Goal: Information Seeking & Learning: Learn about a topic

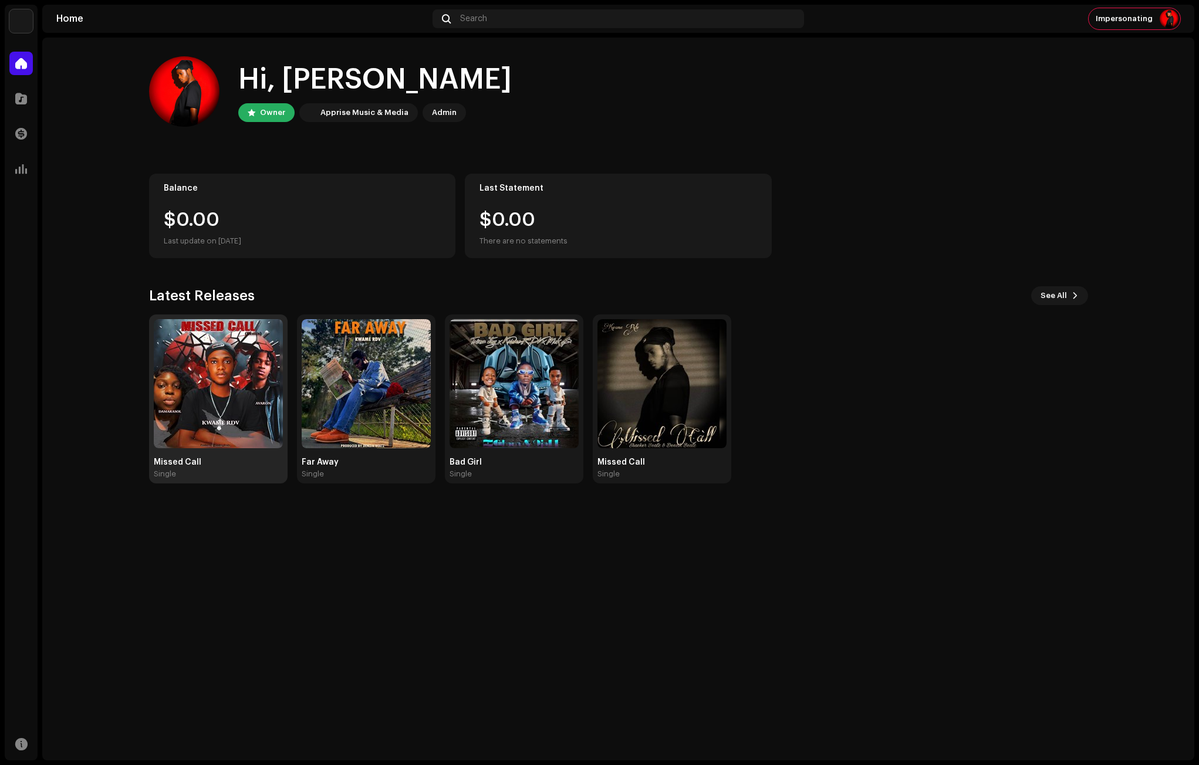
click at [195, 397] on img at bounding box center [218, 383] width 129 height 129
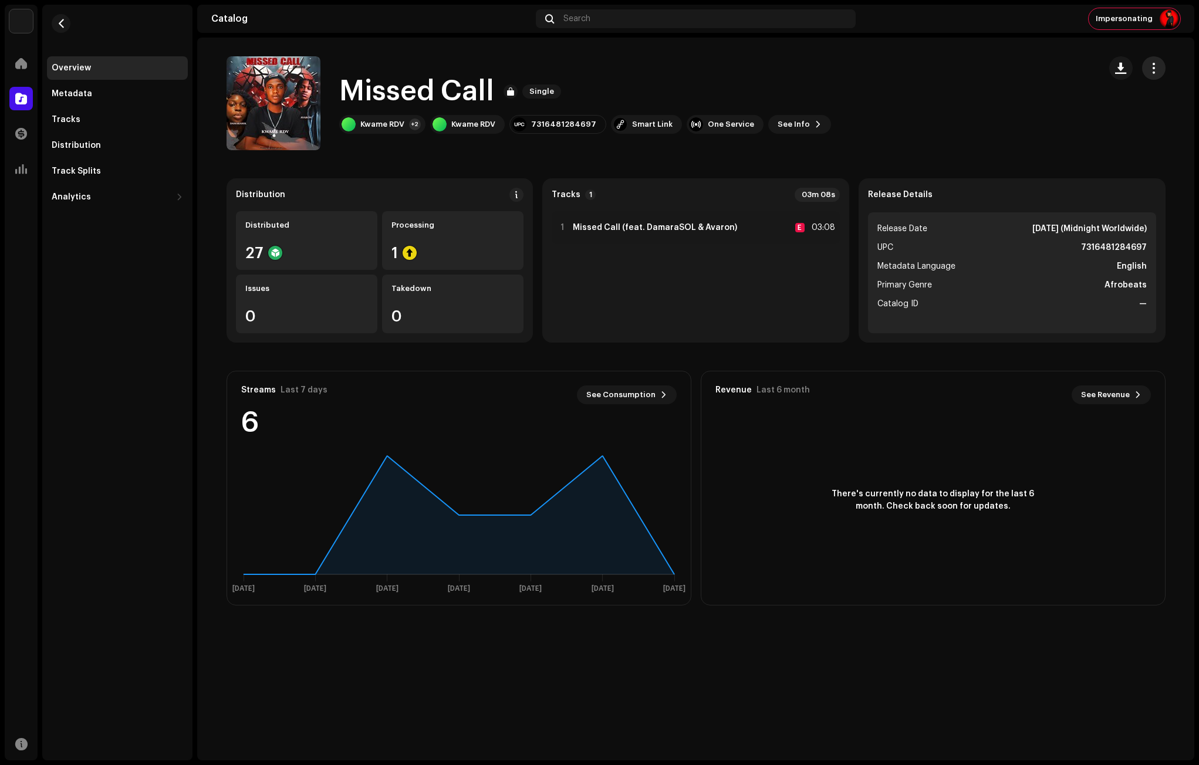
click at [1153, 67] on span "button" at bounding box center [1153, 67] width 11 height 9
click at [483, 145] on div "Missed Call Single Kwame RDV +2 Kwame RDV 7316481284697 Smart Link One Service …" at bounding box center [658, 103] width 864 height 94
click at [66, 145] on div "Distribution" at bounding box center [76, 145] width 49 height 9
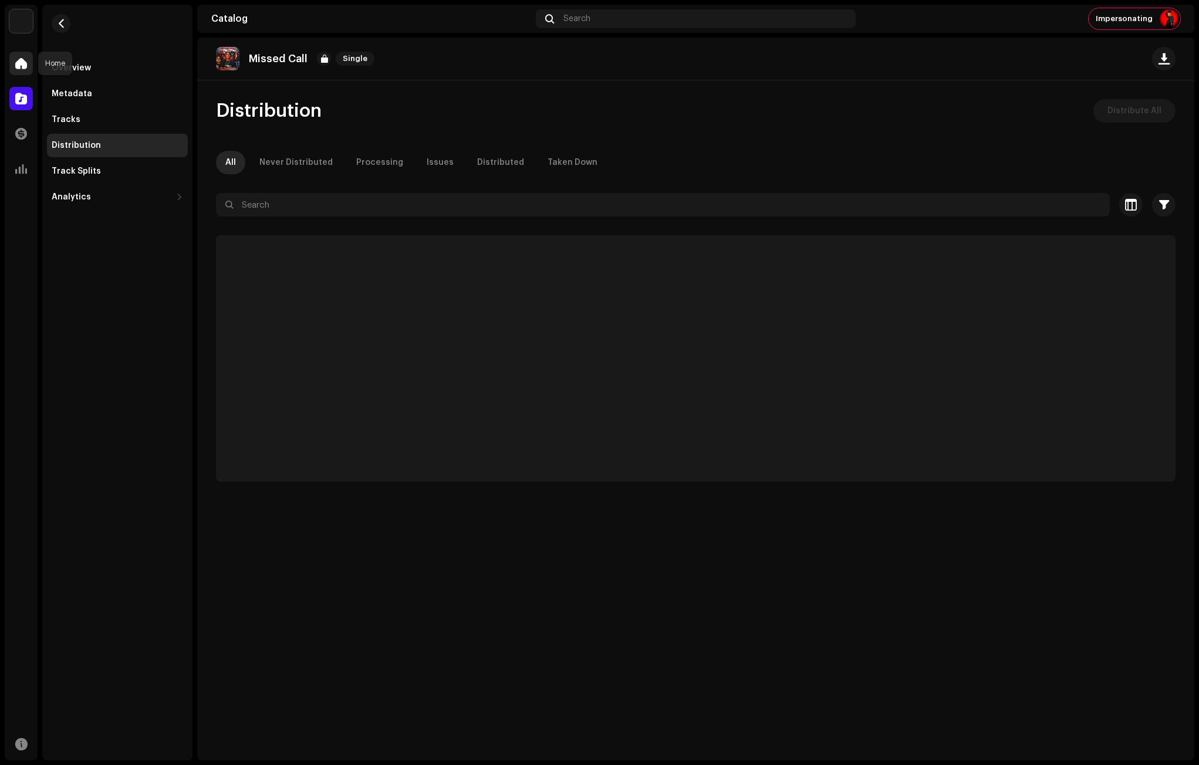
click at [17, 61] on span at bounding box center [21, 63] width 12 height 9
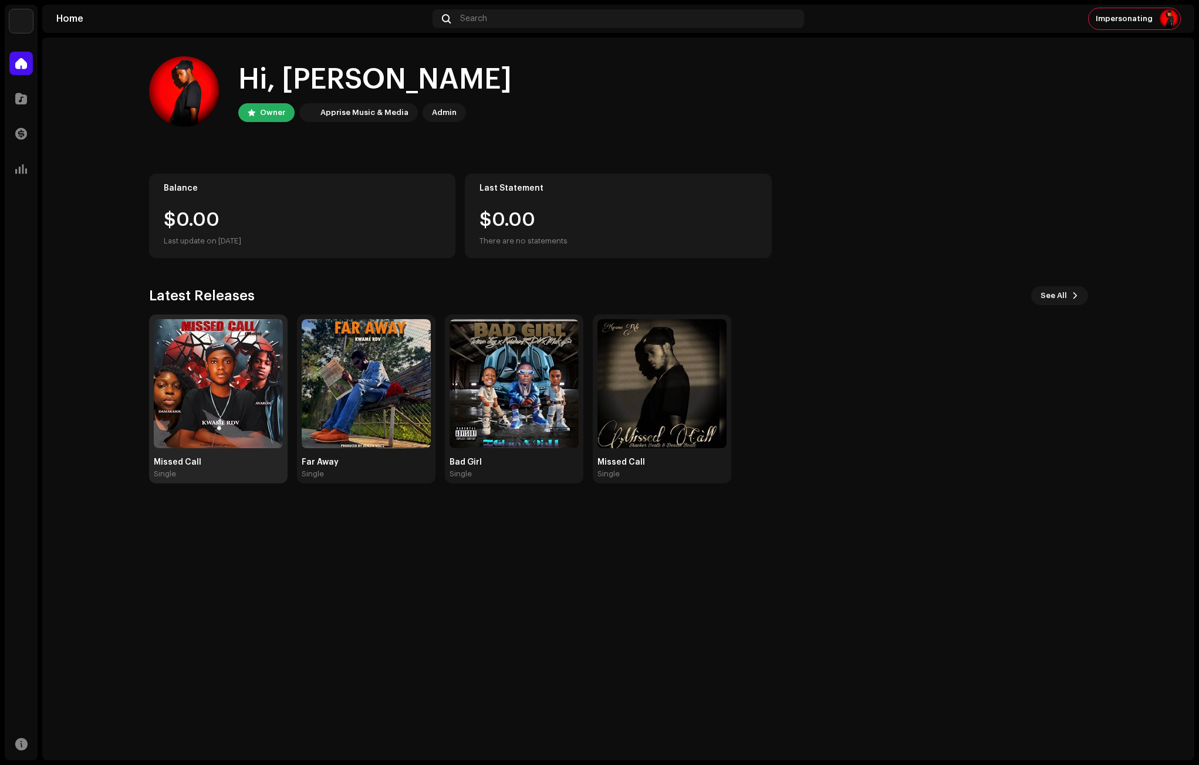
click at [236, 374] on img at bounding box center [218, 383] width 129 height 129
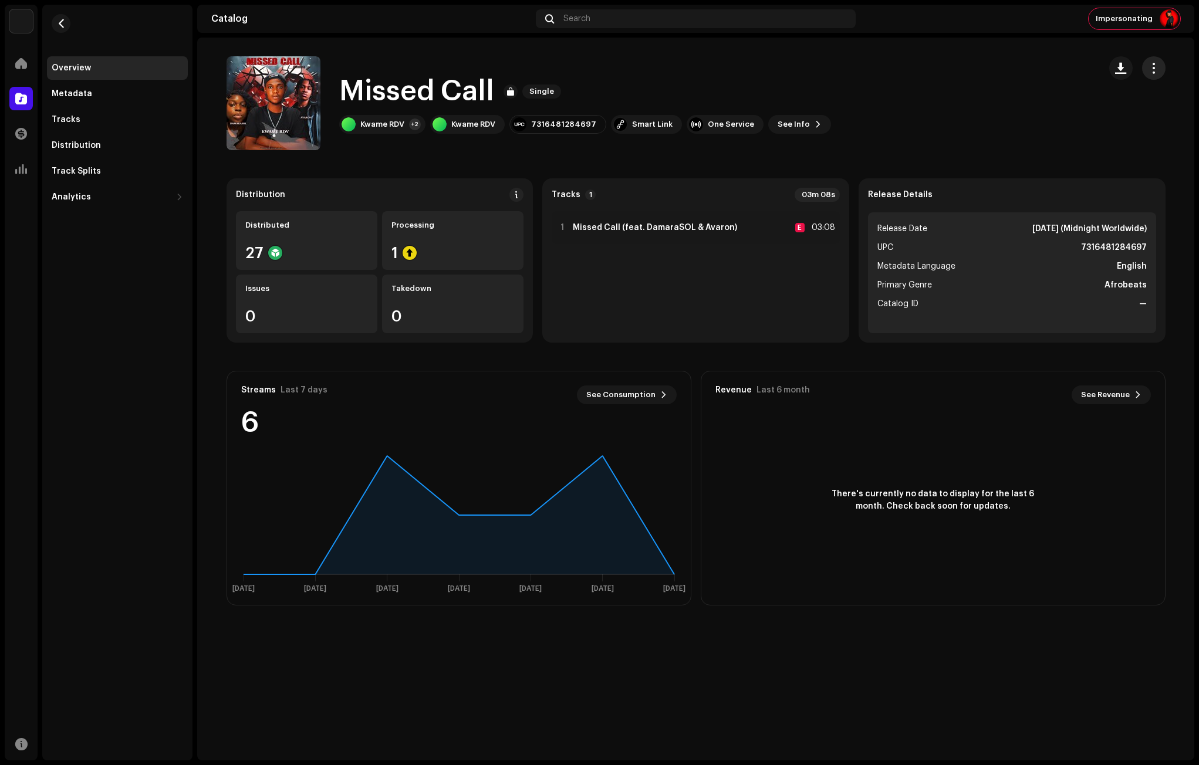
click at [1146, 68] on button "button" at bounding box center [1153, 67] width 23 height 23
click at [67, 25] on button "button" at bounding box center [61, 23] width 19 height 19
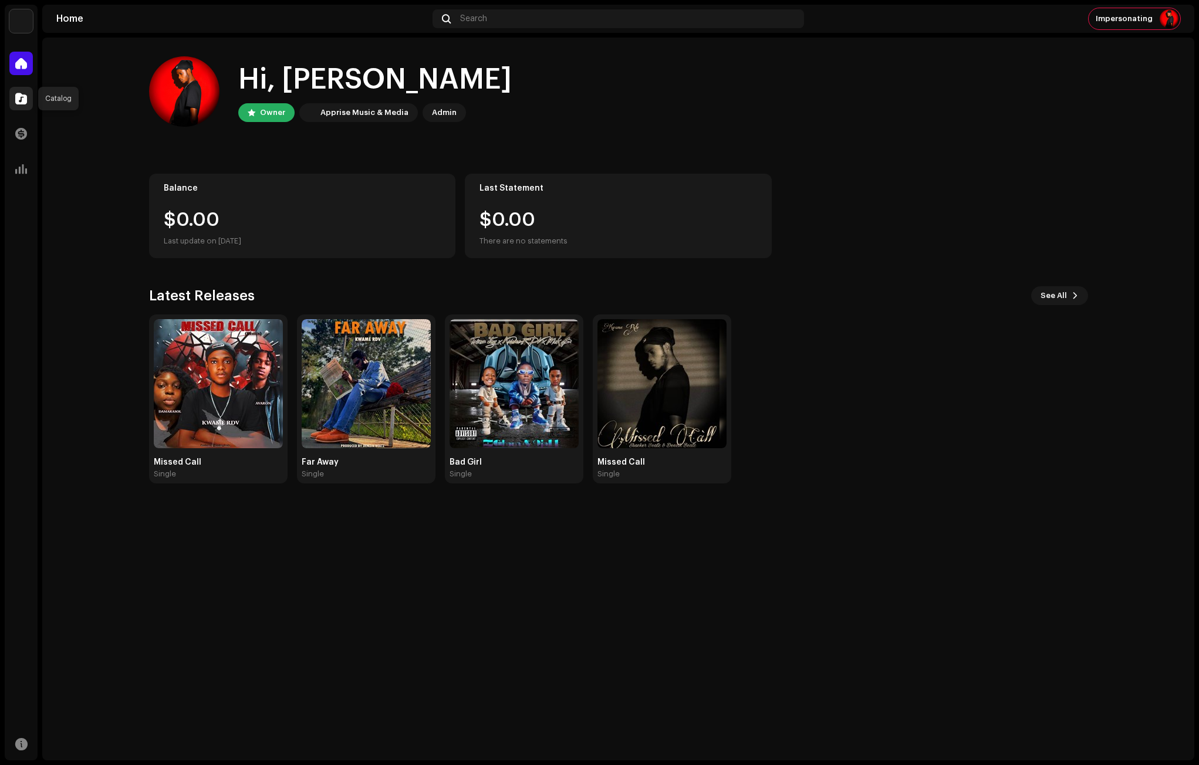
click at [19, 103] on span at bounding box center [21, 98] width 12 height 9
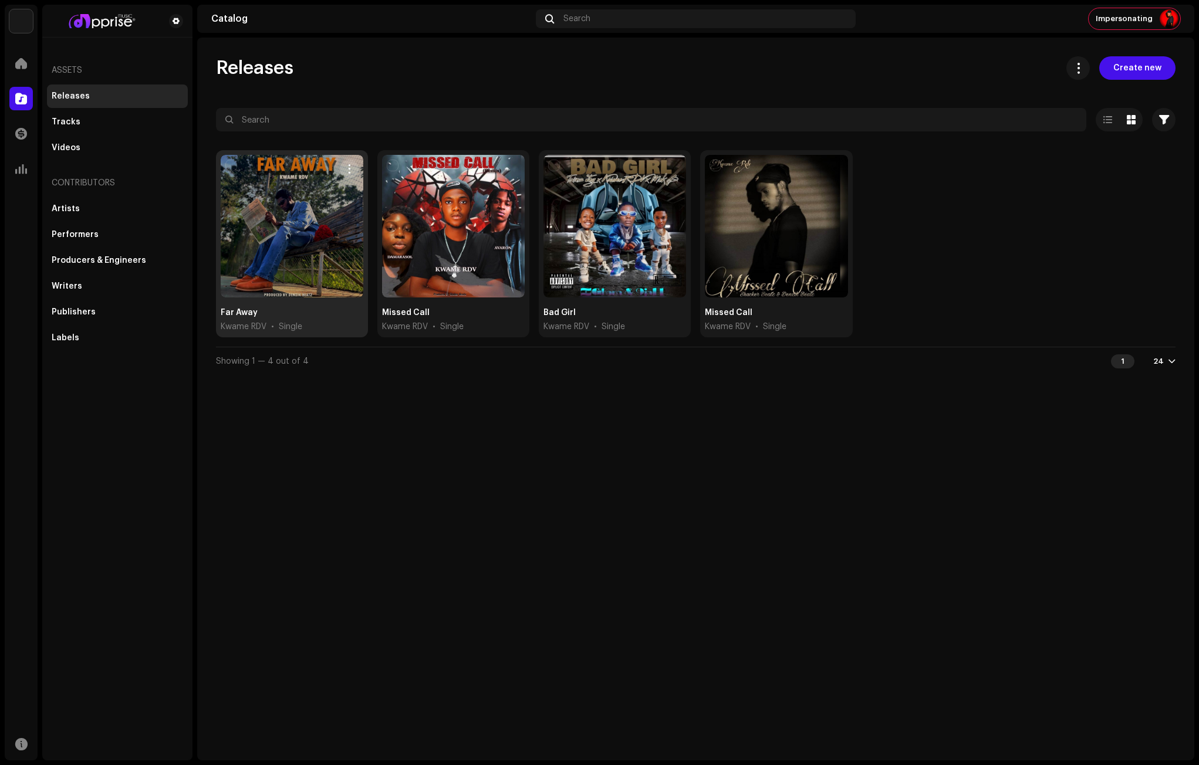
click at [350, 171] on span "button" at bounding box center [349, 168] width 9 height 9
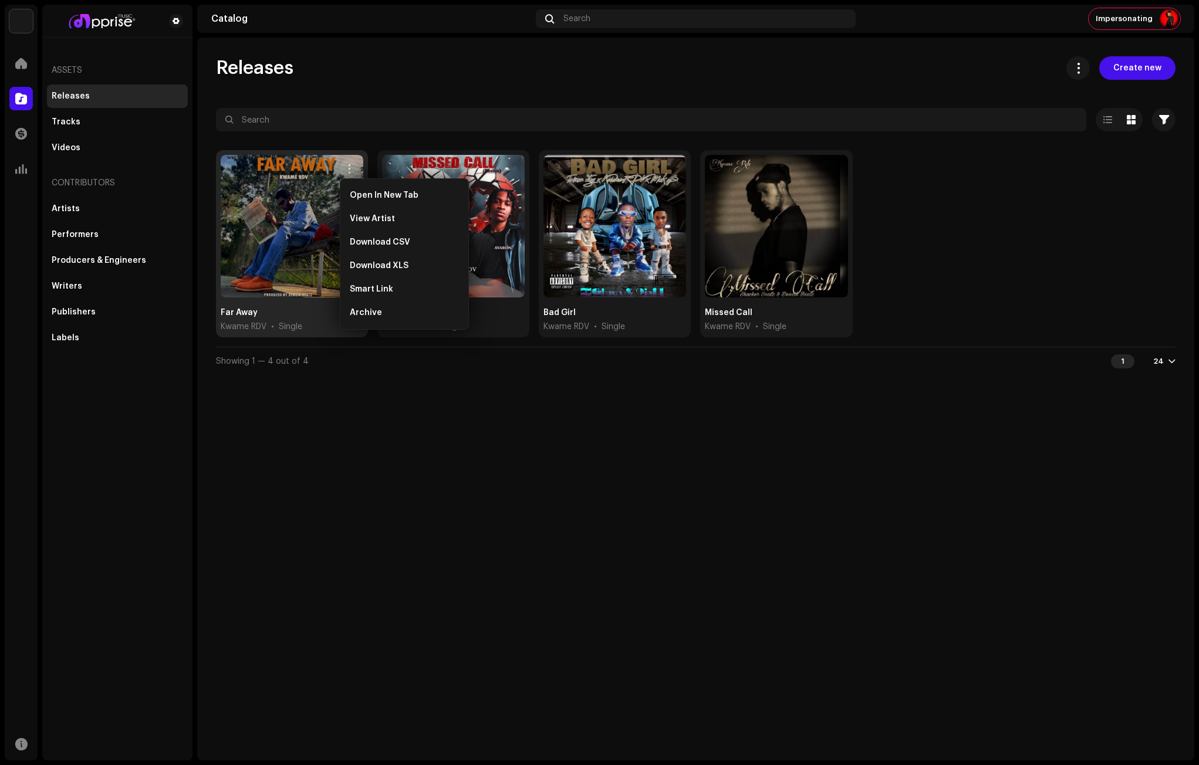
click at [517, 106] on div "Releases Create new Selected 0 Options Filters Distribution status Never Distri…" at bounding box center [695, 215] width 997 height 319
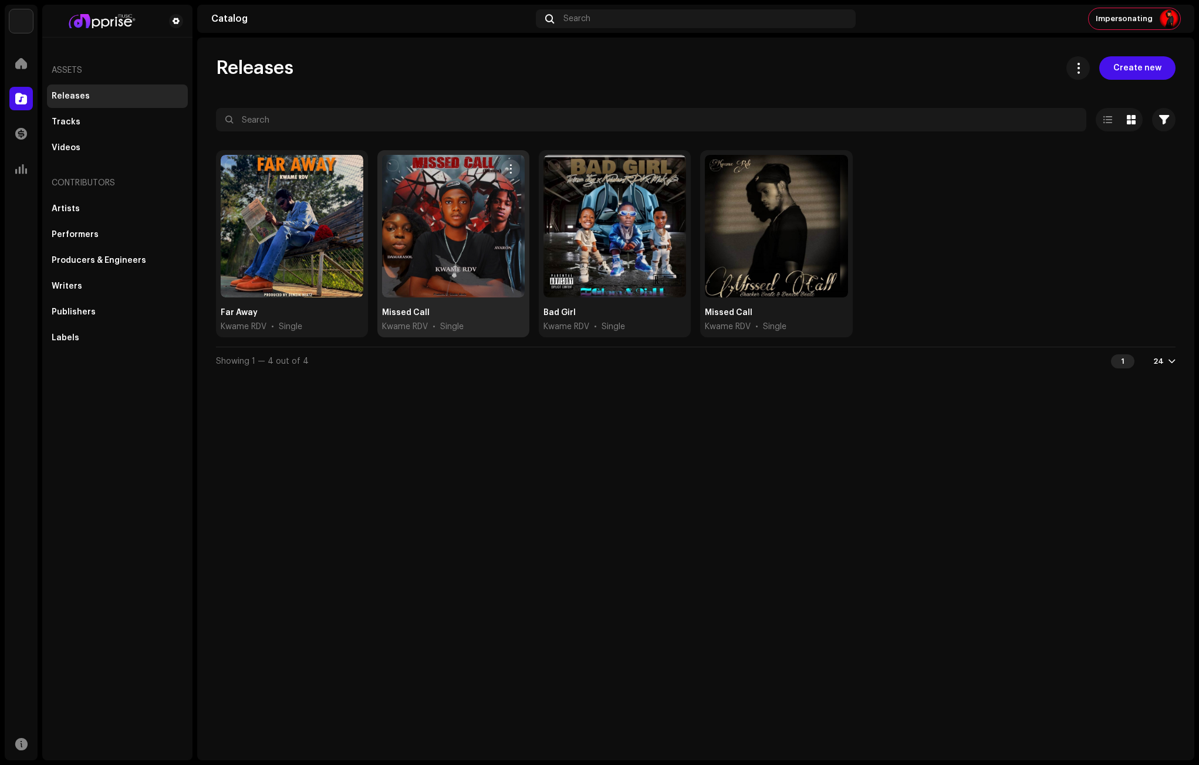
click at [509, 170] on span "button" at bounding box center [510, 168] width 9 height 9
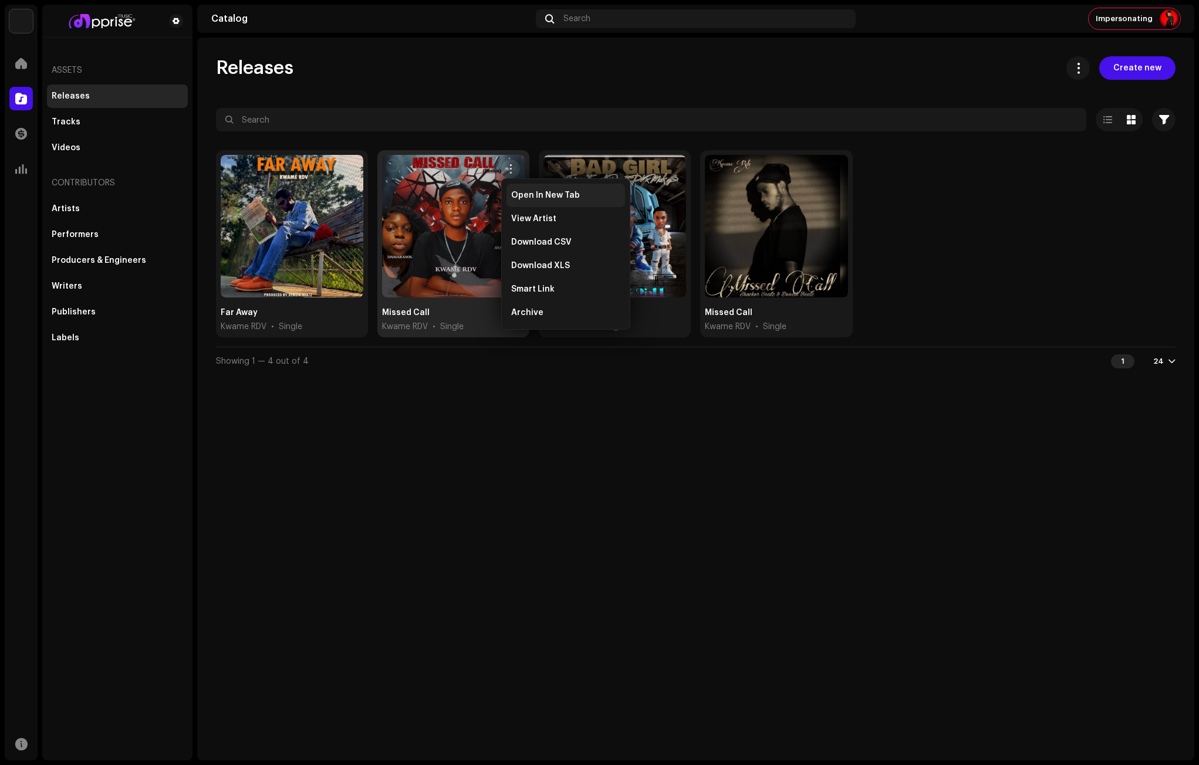
click at [525, 192] on span "Open In New Tab" at bounding box center [545, 195] width 69 height 9
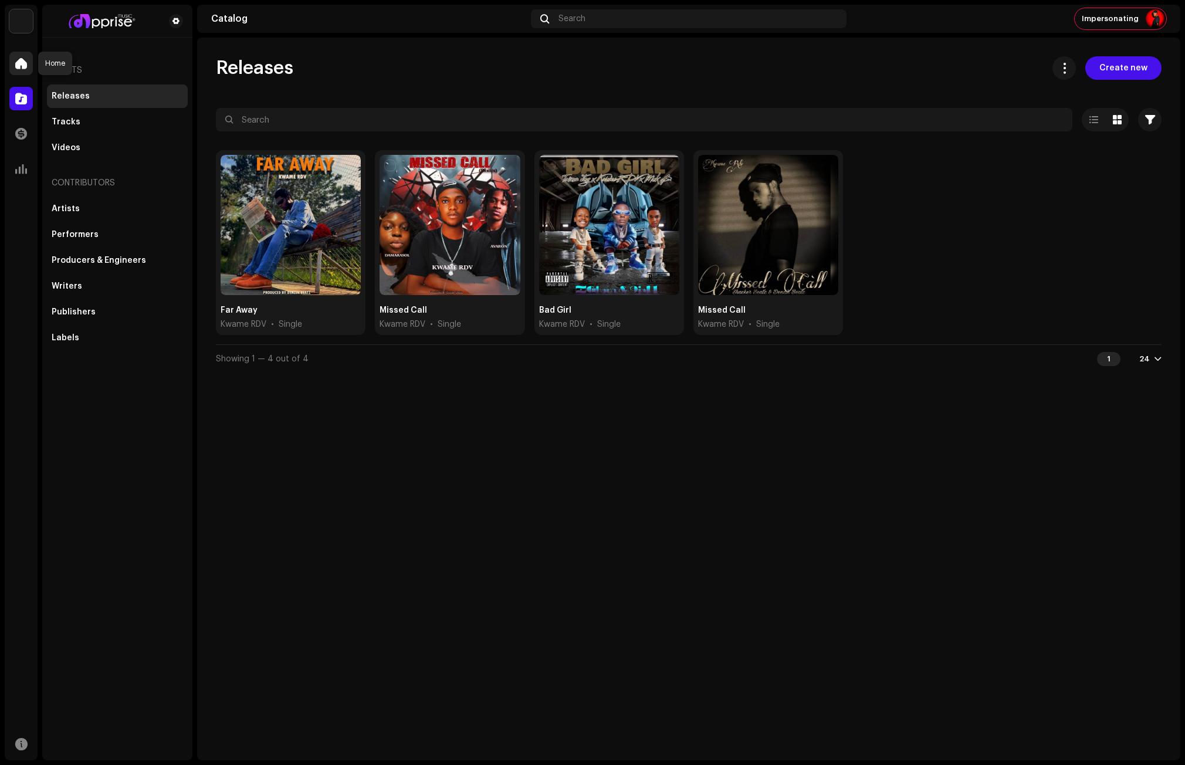
click at [12, 63] on div at bounding box center [20, 63] width 23 height 23
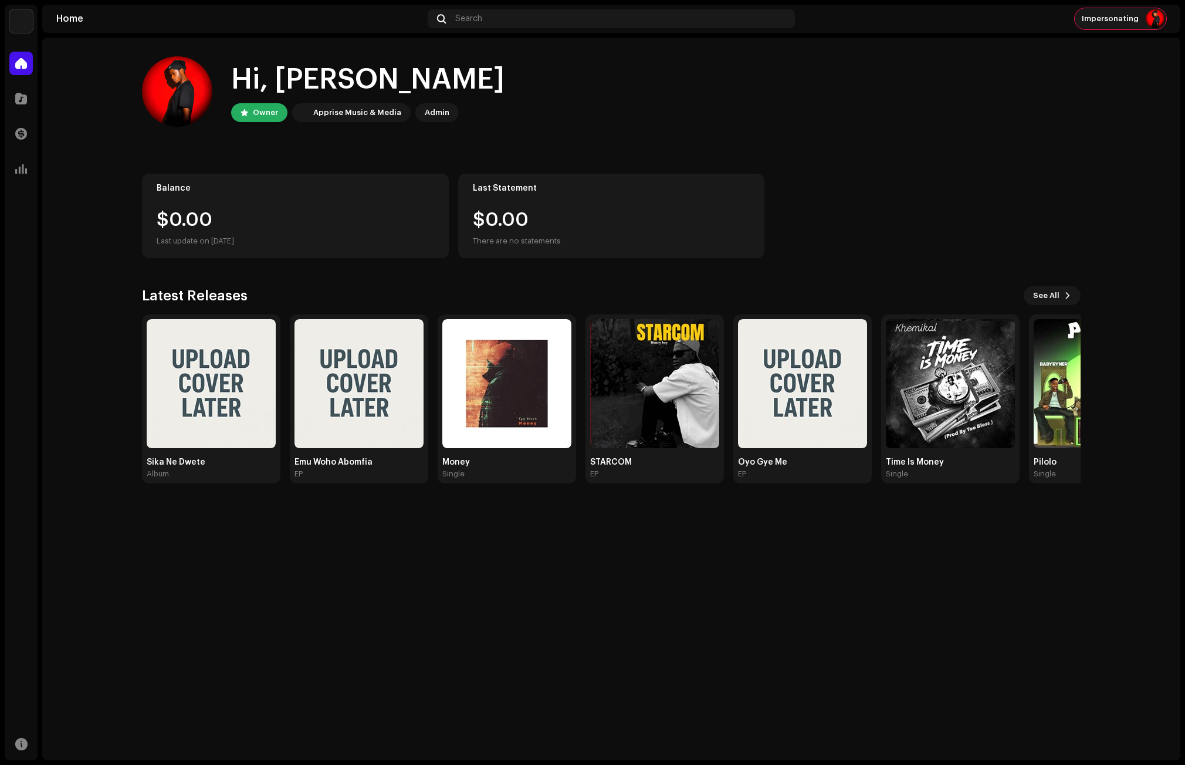
click at [1142, 15] on div "Impersonating" at bounding box center [1121, 18] width 92 height 21
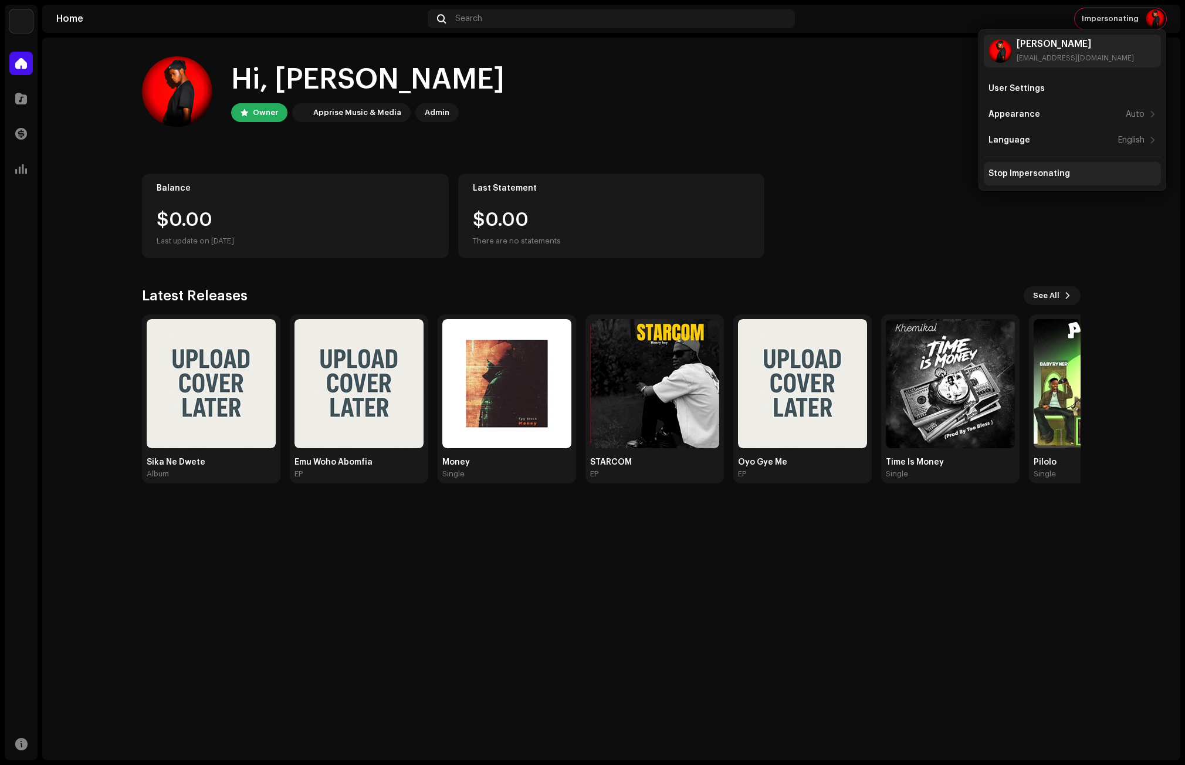
click at [1068, 177] on div "Stop Impersonating" at bounding box center [1073, 173] width 168 height 9
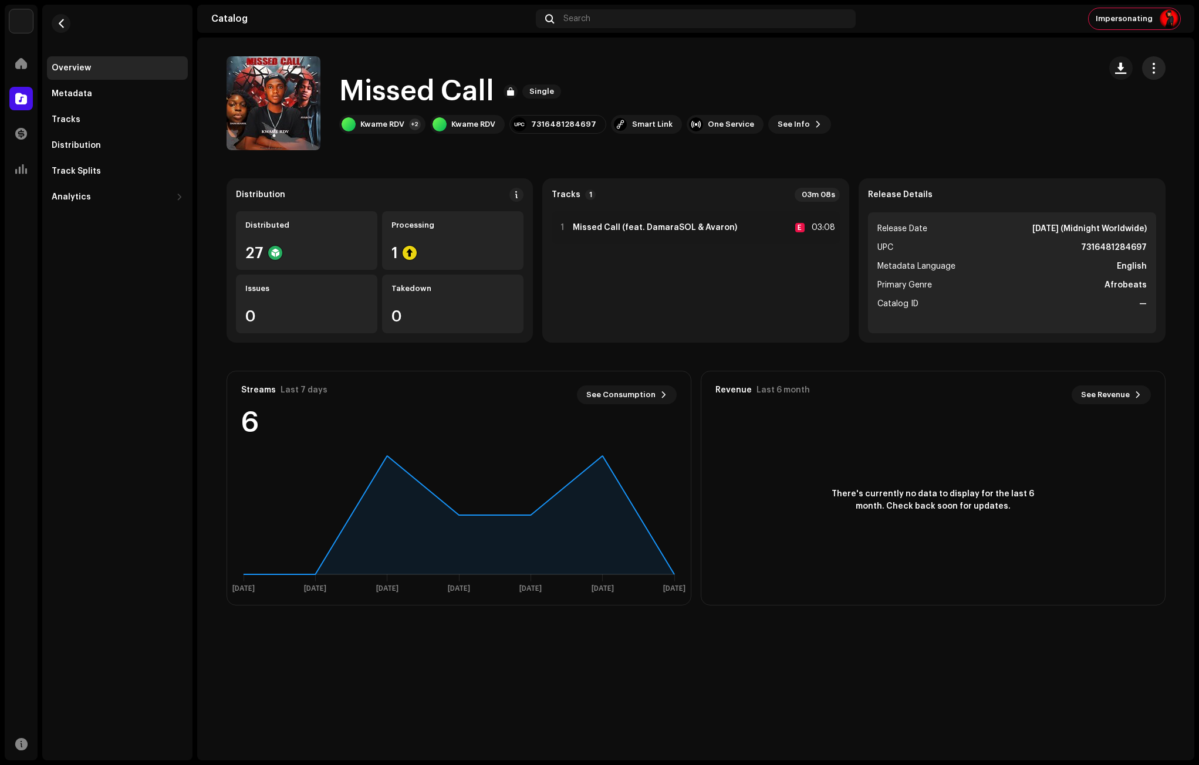
click at [1155, 70] on span "button" at bounding box center [1153, 67] width 11 height 9
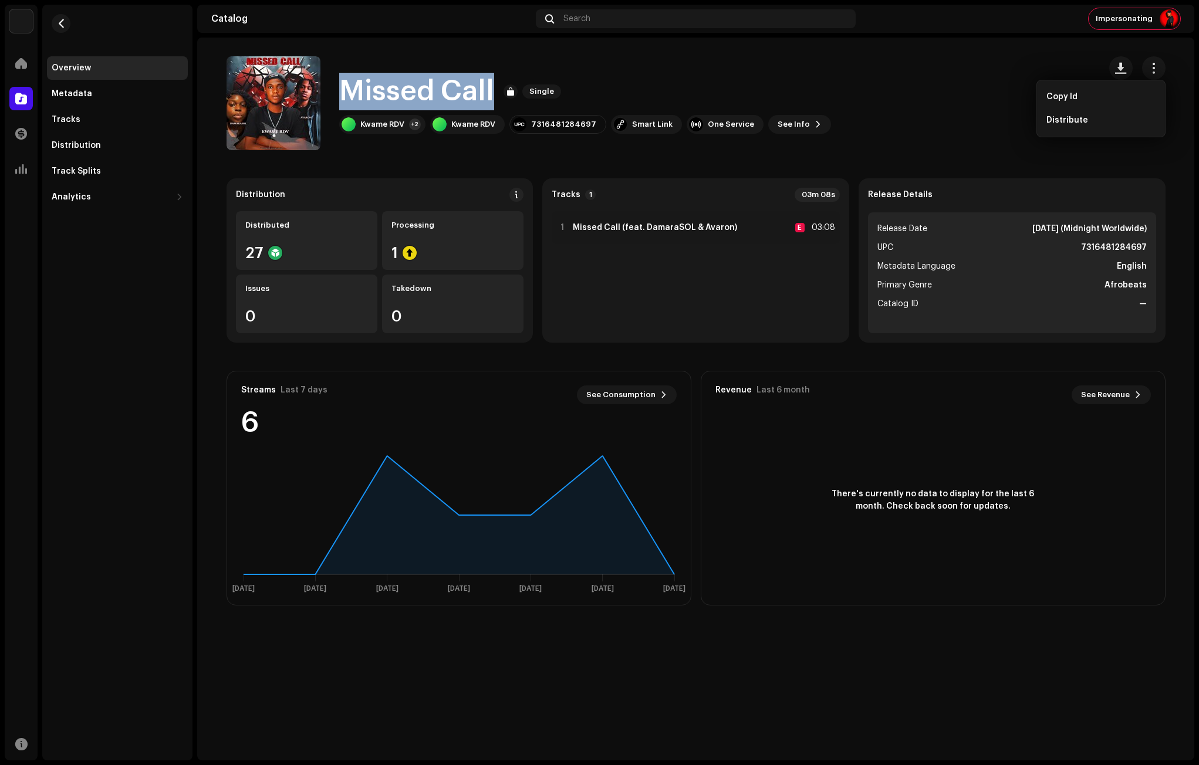
drag, startPoint x: 468, startPoint y: 91, endPoint x: 346, endPoint y: 92, distance: 121.5
click at [346, 92] on div "Missed Call Single" at bounding box center [585, 92] width 492 height 38
copy h1 "Missed Call"
click at [796, 127] on button "See Info" at bounding box center [799, 124] width 63 height 19
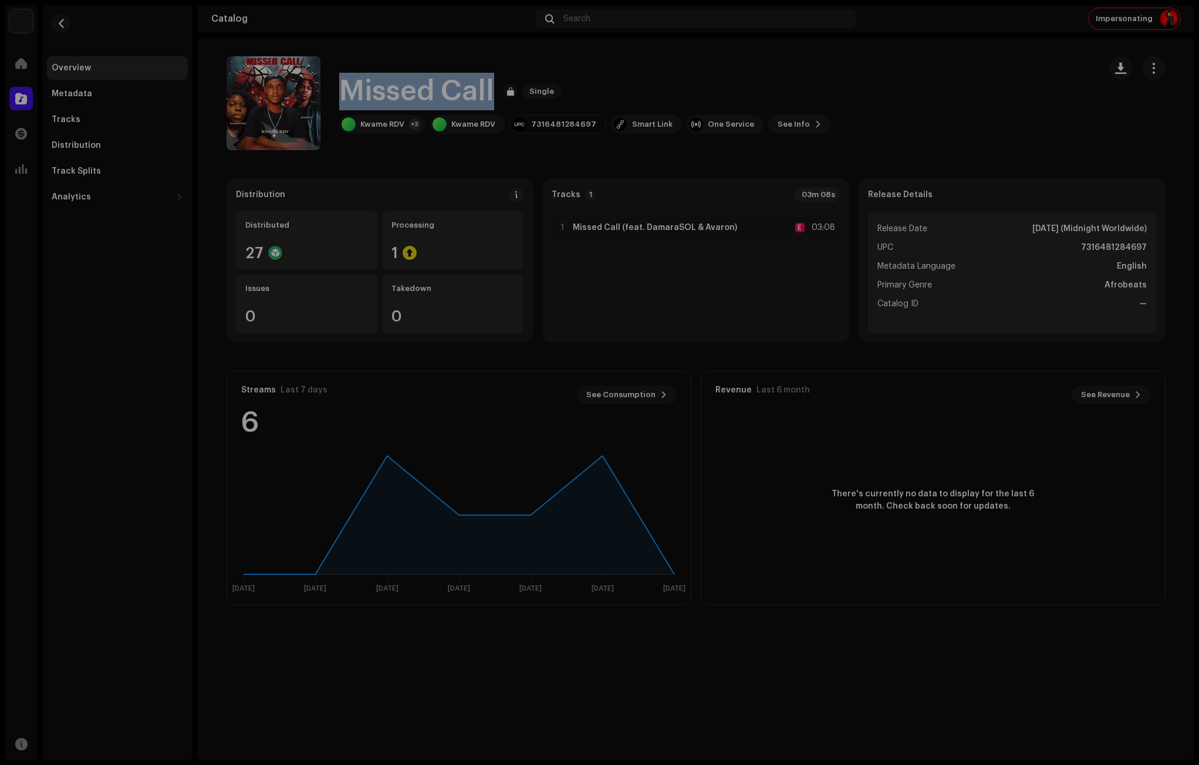
click at [872, 110] on div "Missed Call 3004374 Metadata Distribution Metadata Language English Release Tit…" at bounding box center [599, 382] width 1199 height 765
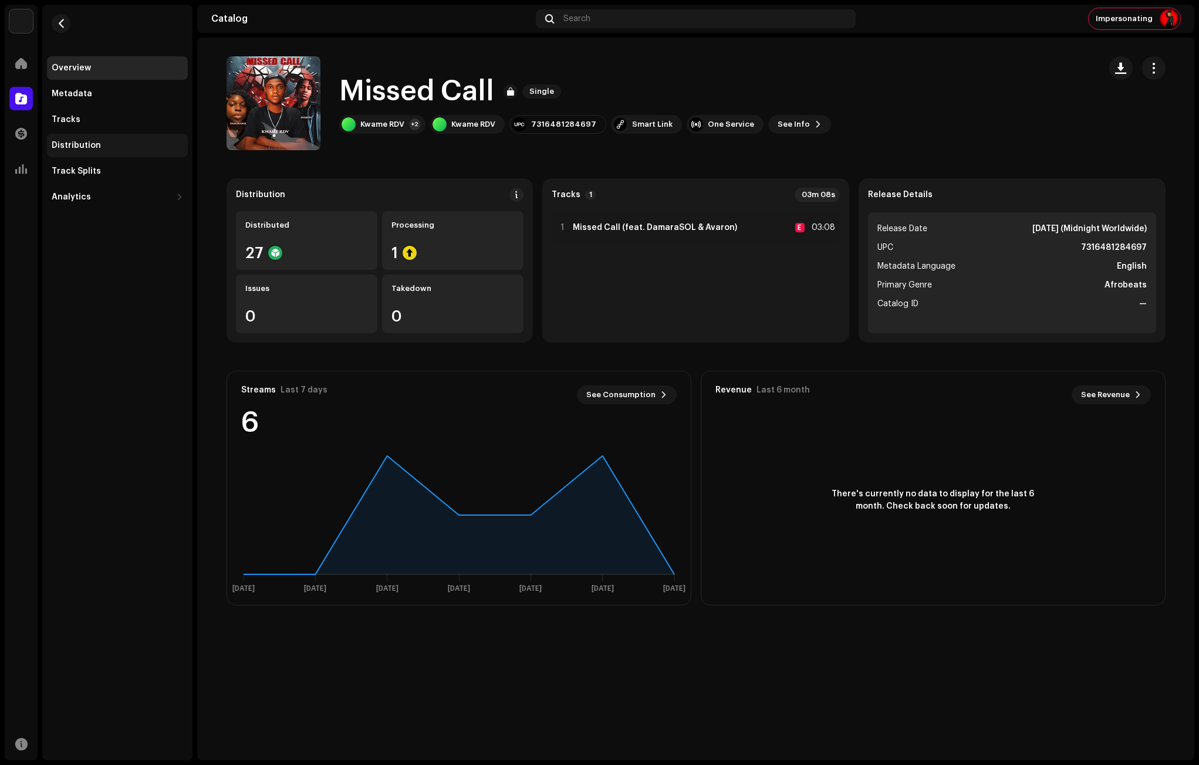
click at [84, 140] on div "Distribution" at bounding box center [117, 145] width 141 height 23
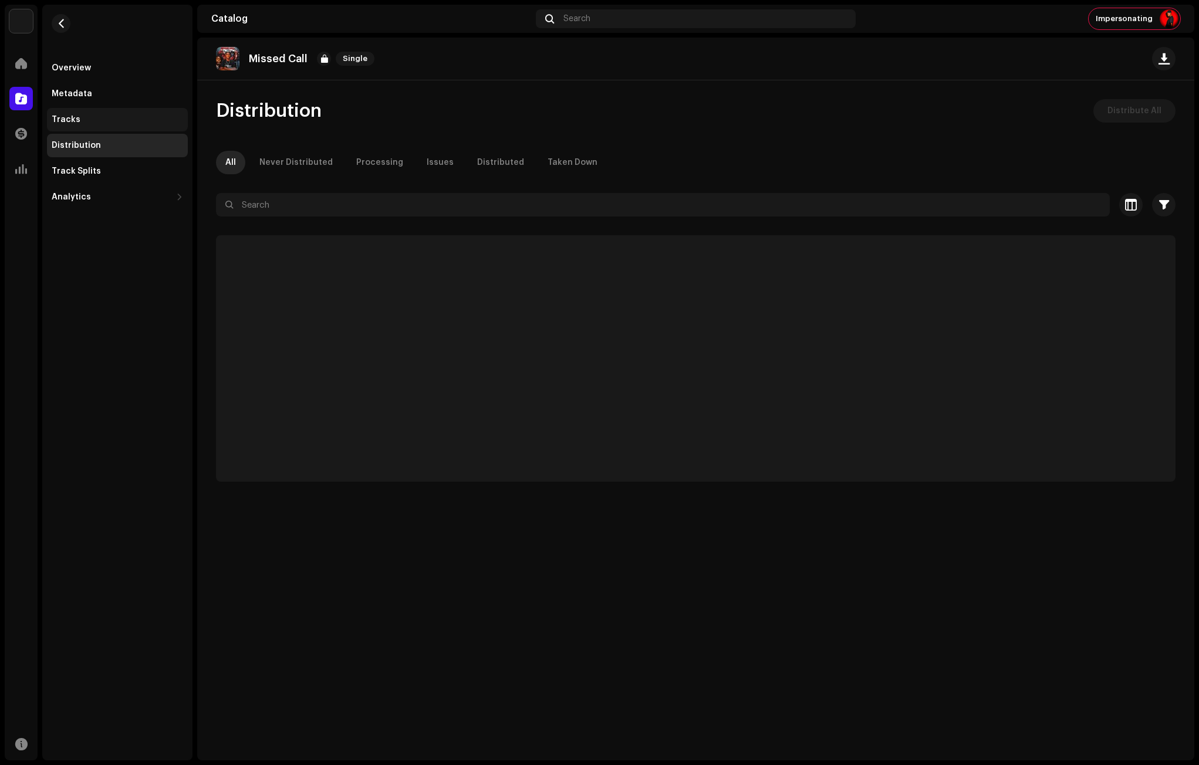
click at [73, 117] on div "Tracks" at bounding box center [66, 119] width 29 height 9
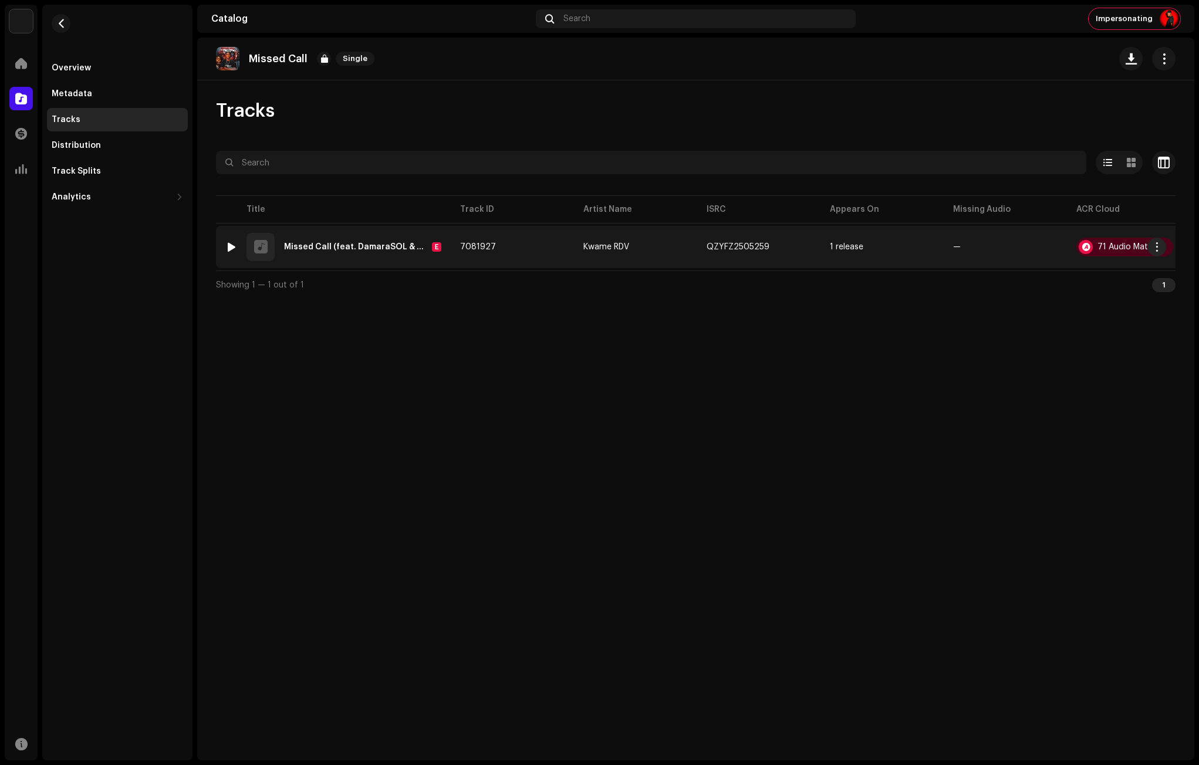
click at [340, 246] on div "Missed Call (feat. DamaraSOL & Avaron)" at bounding box center [355, 247] width 143 height 8
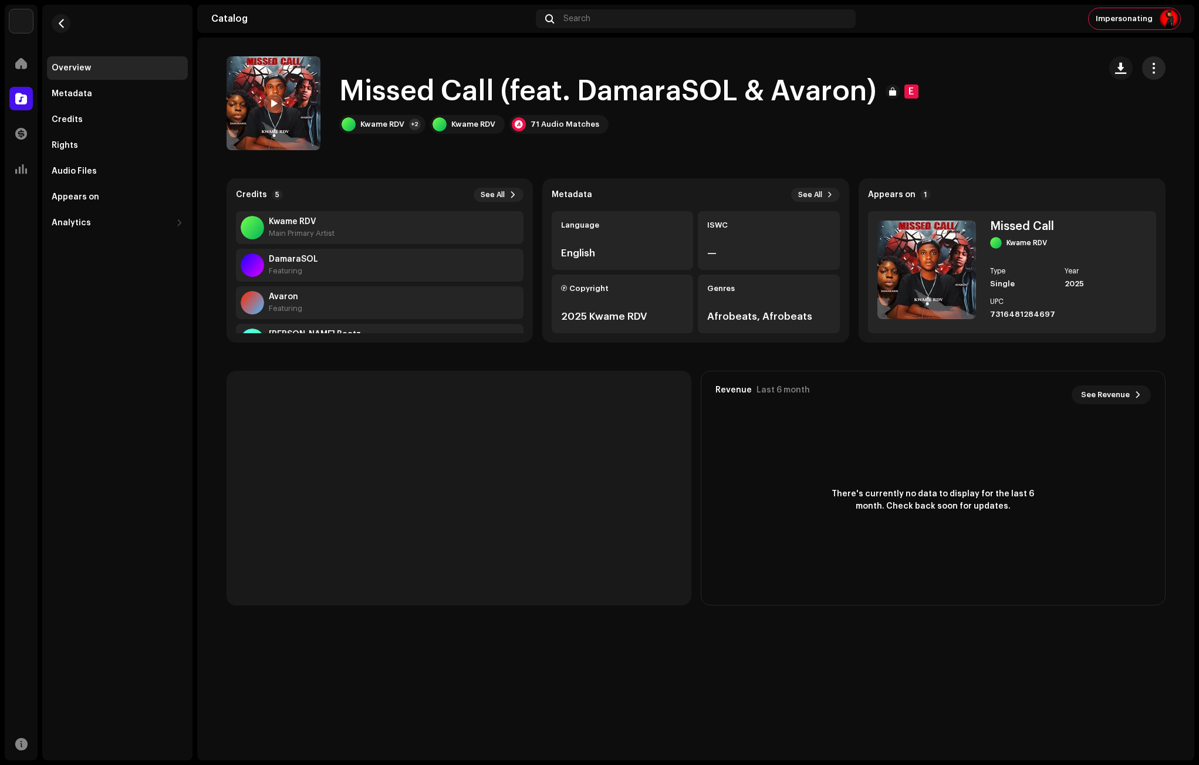
click at [1156, 65] on span "button" at bounding box center [1153, 67] width 11 height 9
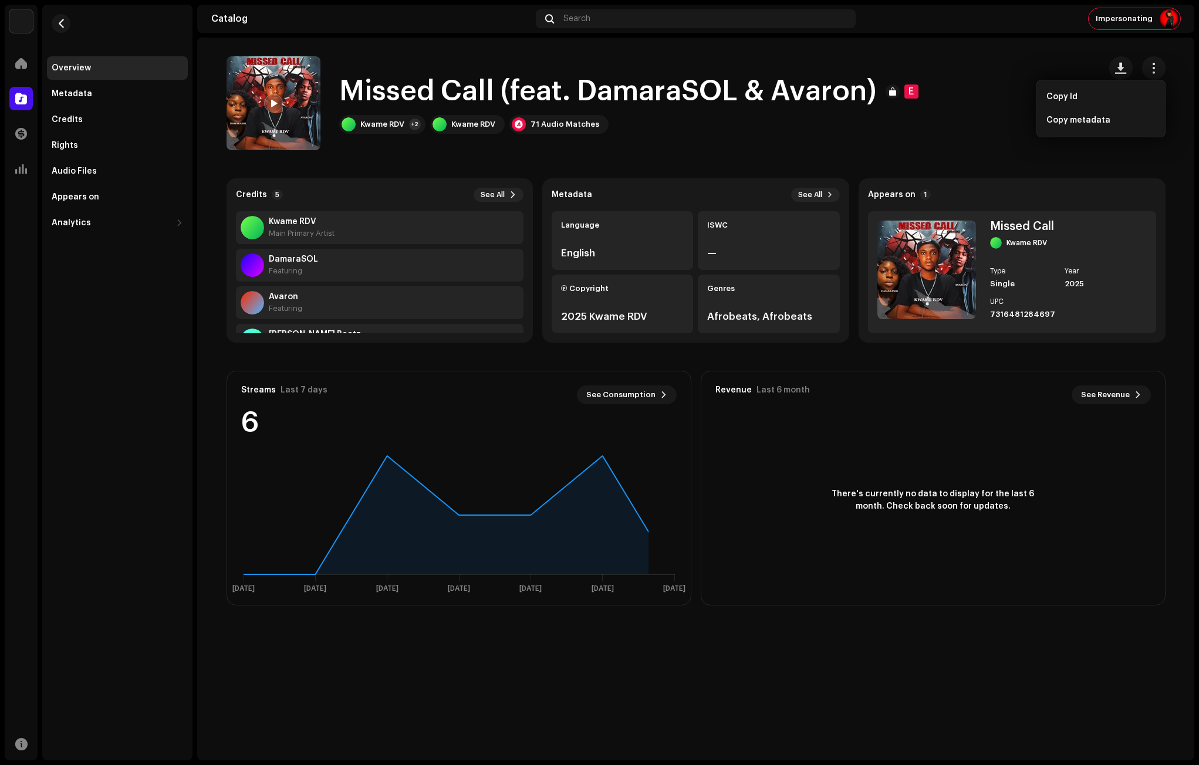
click at [945, 117] on div "Missed Call (feat. DamaraSOL & Avaron) E Kwame RDV +2 Kwame RDV 71 Audio Matches" at bounding box center [658, 103] width 864 height 94
click at [58, 29] on button "button" at bounding box center [61, 23] width 19 height 19
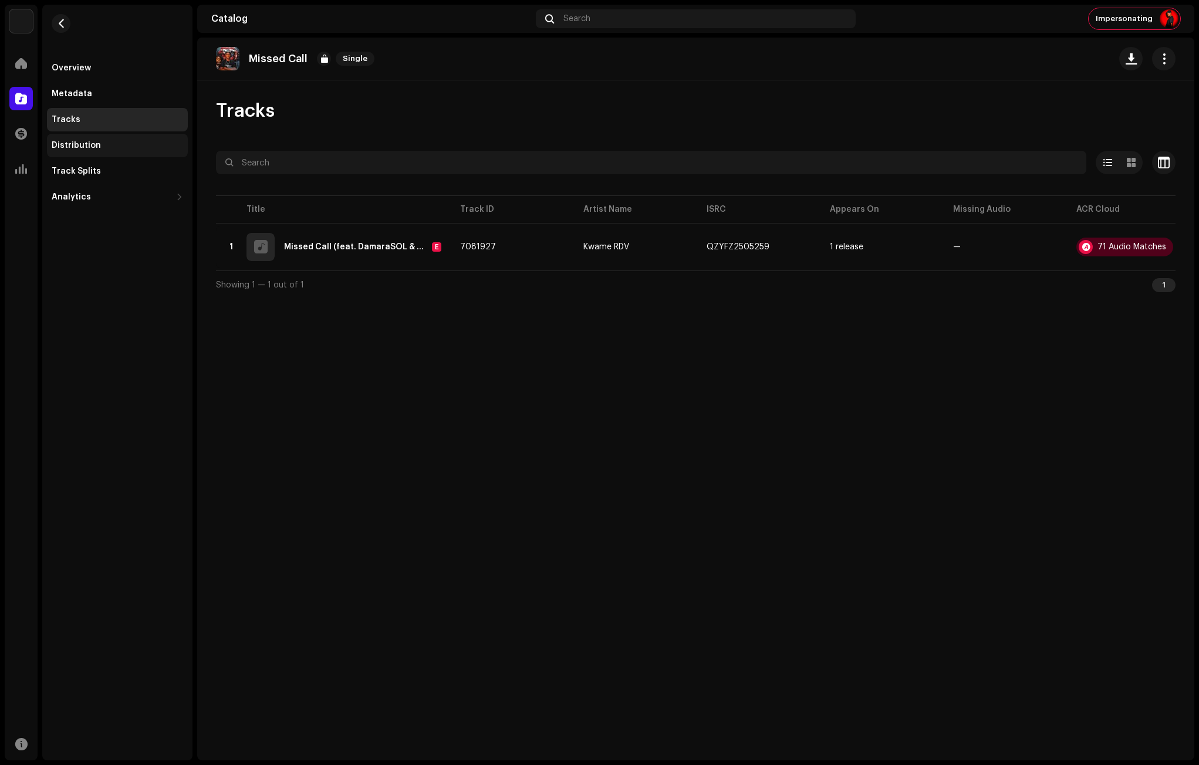
click at [96, 152] on div "Distribution" at bounding box center [117, 145] width 141 height 23
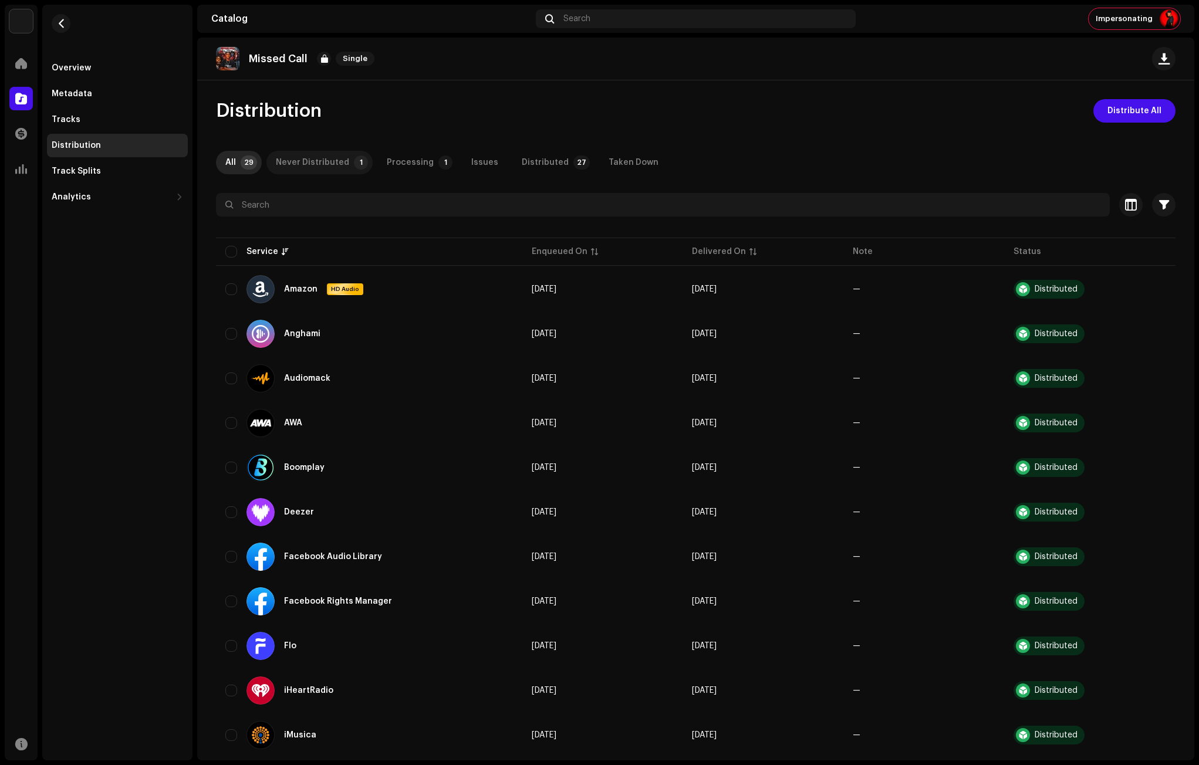
click at [337, 161] on div "Never Distributed" at bounding box center [312, 162] width 73 height 23
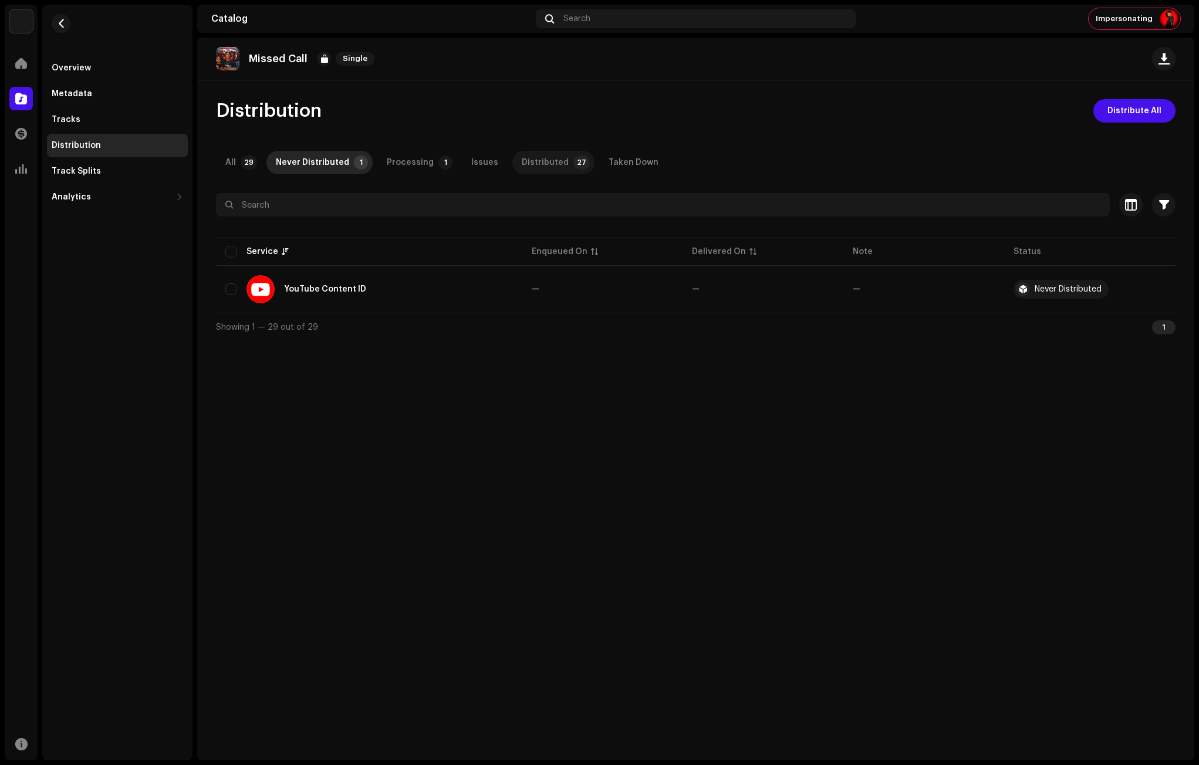
click at [544, 160] on div "Distributed" at bounding box center [545, 162] width 47 height 23
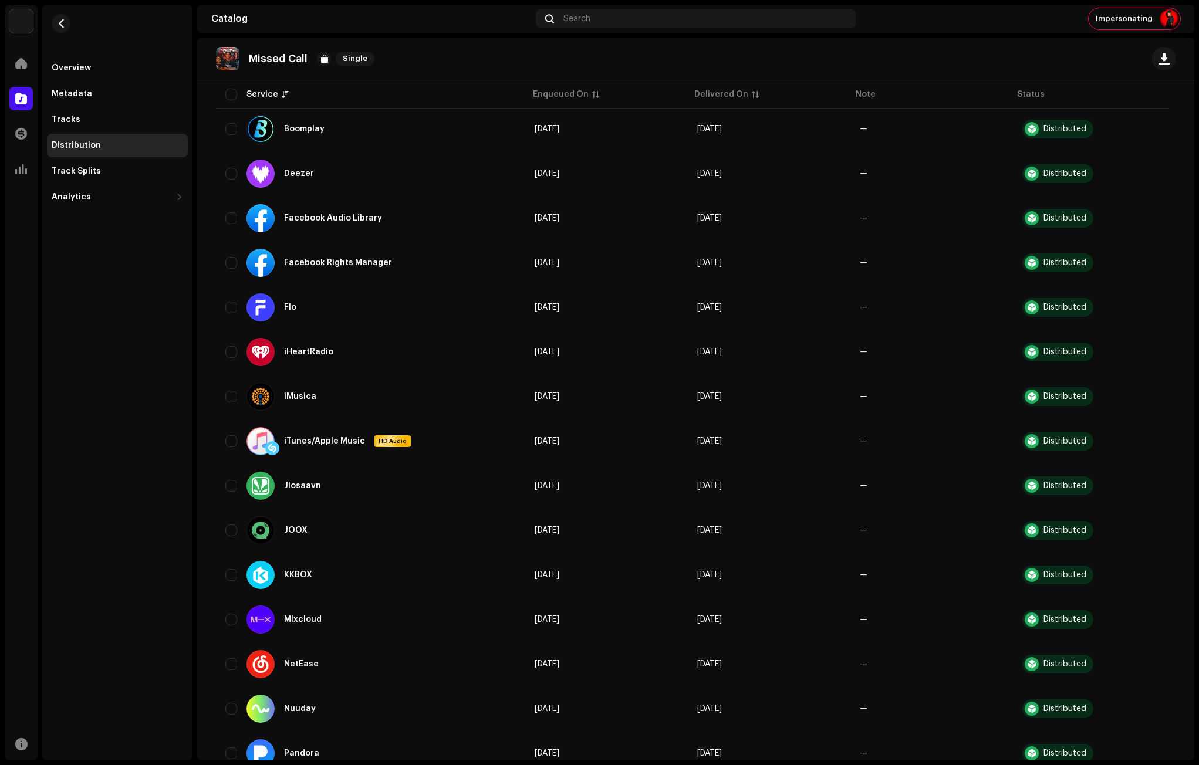
scroll to position [293, 0]
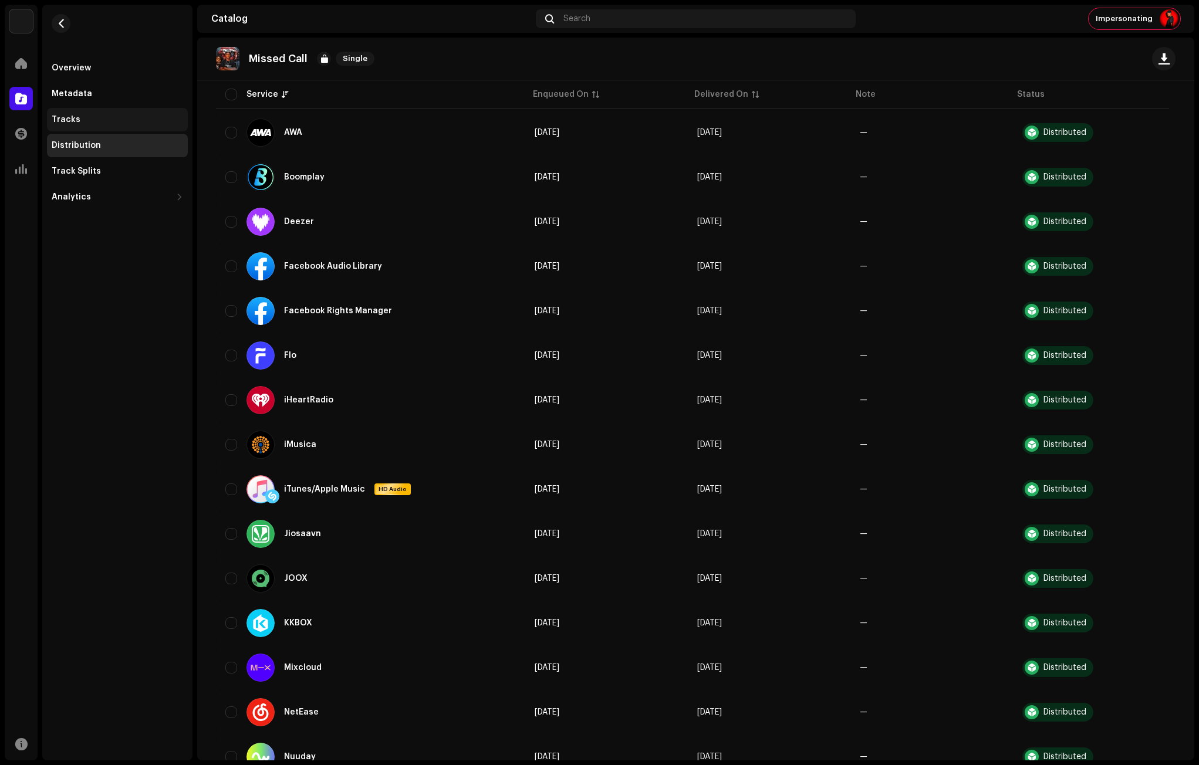
click at [69, 119] on div "Tracks" at bounding box center [66, 119] width 29 height 9
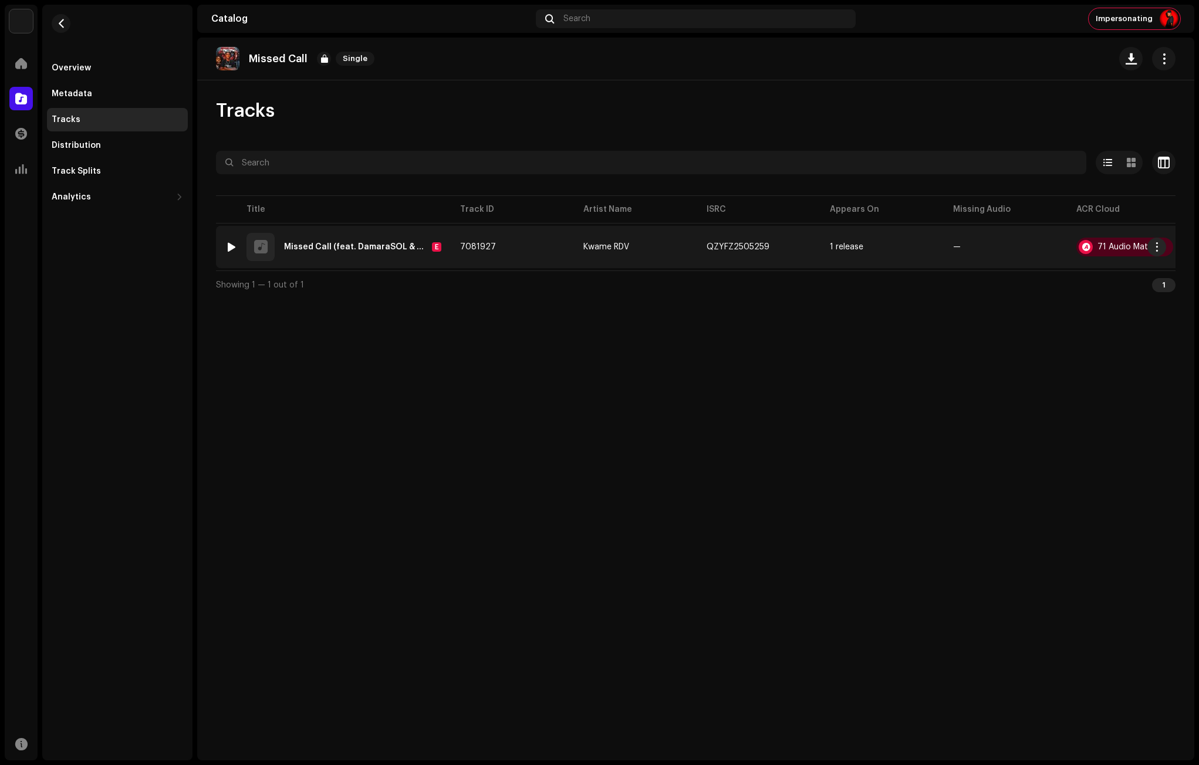
click at [336, 245] on div "Missed Call (feat. DamaraSOL & Avaron)" at bounding box center [355, 247] width 143 height 8
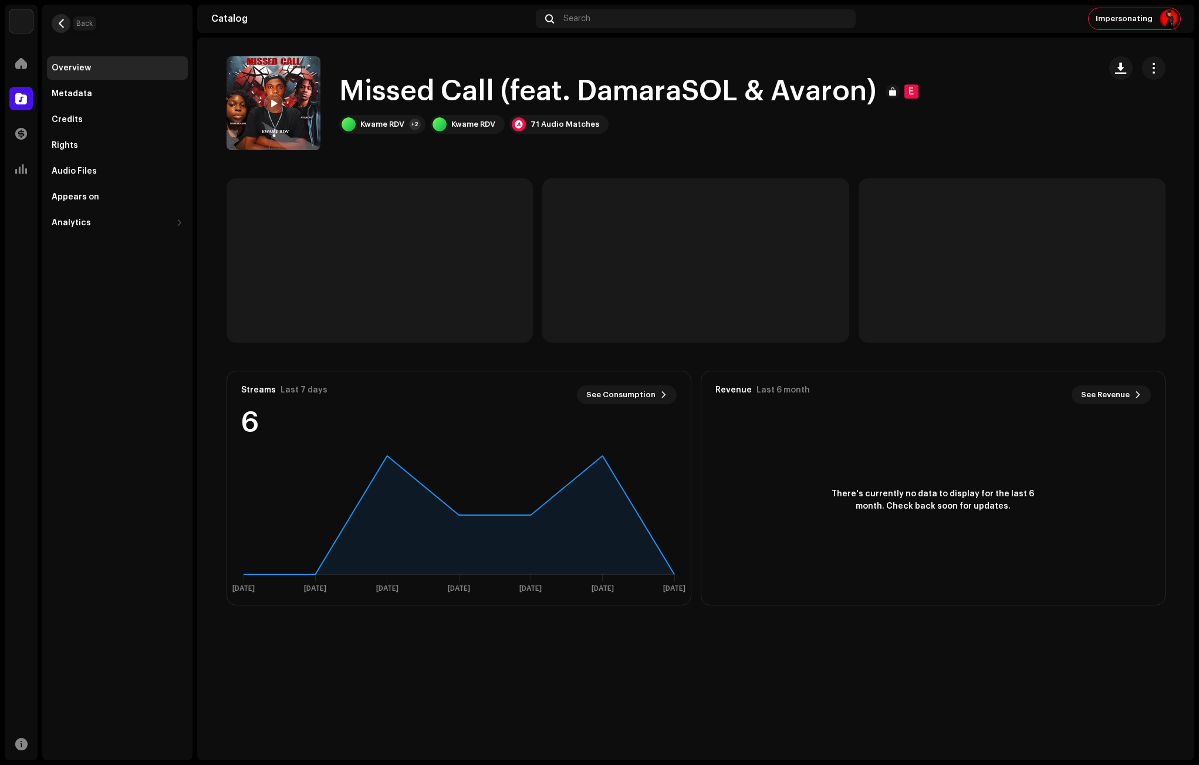
click at [67, 24] on button "button" at bounding box center [61, 23] width 19 height 19
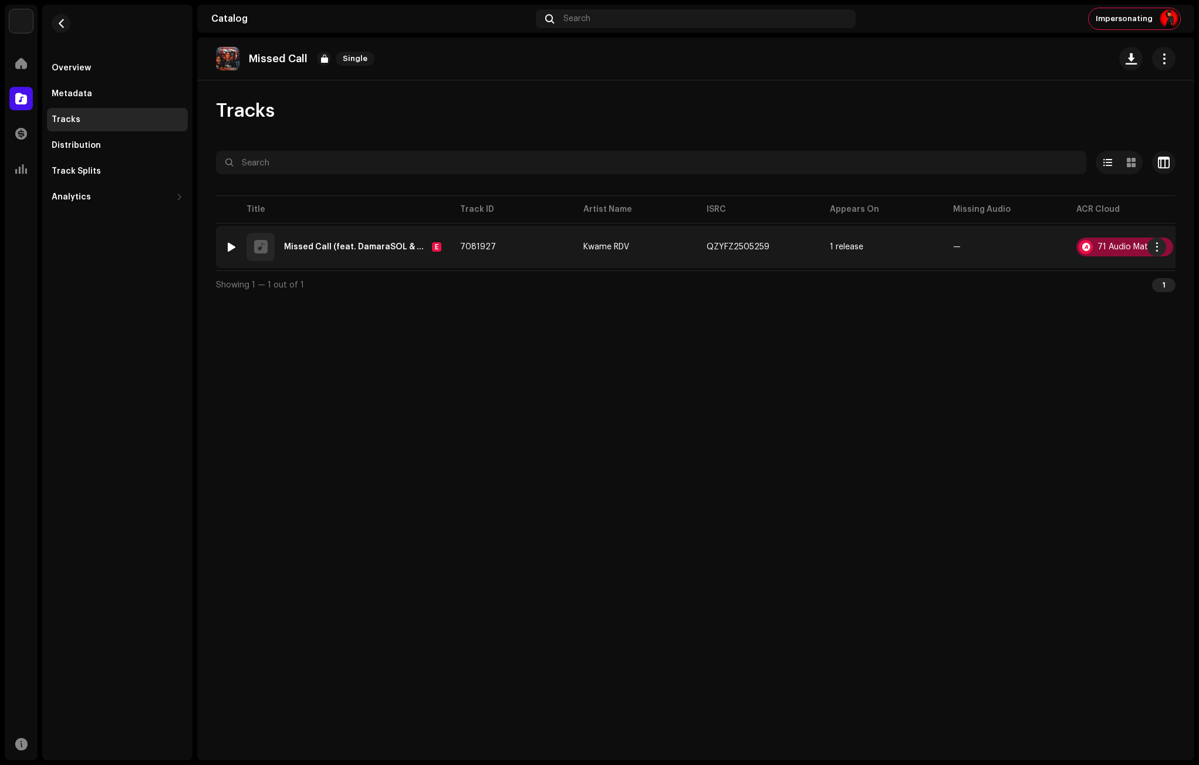
click at [1118, 245] on div "71 Audio Matches" at bounding box center [1131, 247] width 69 height 8
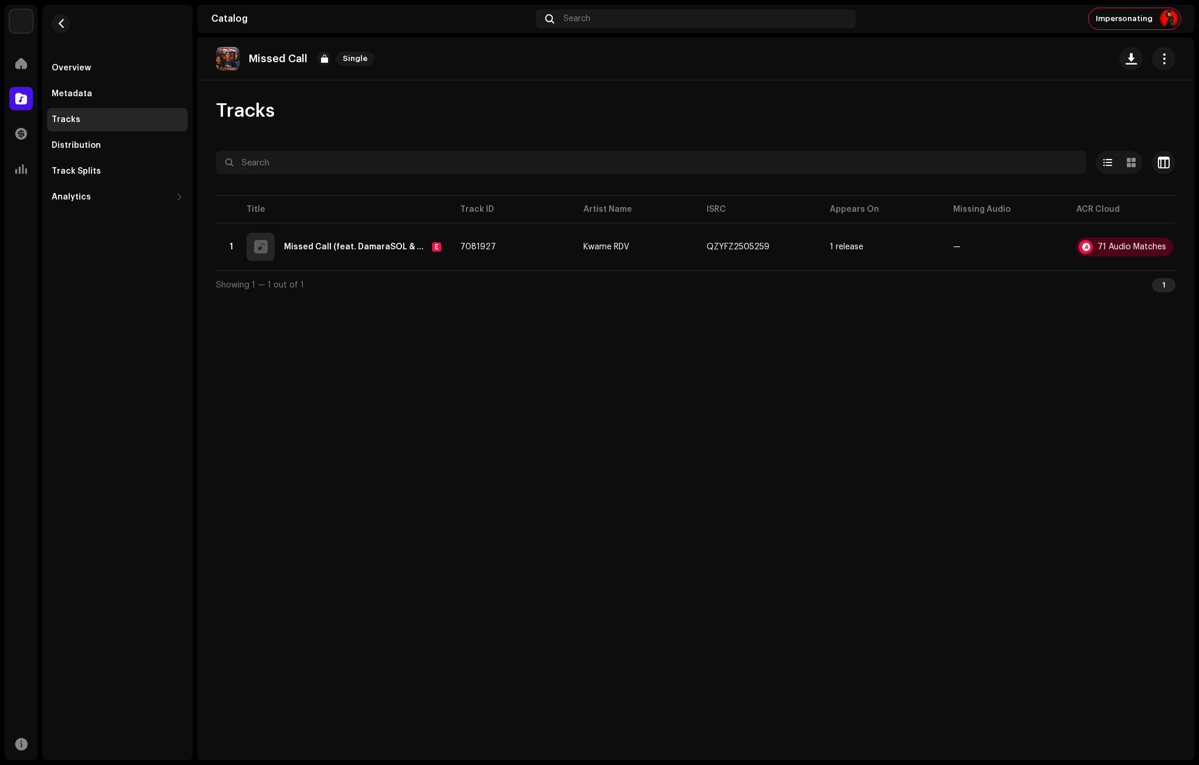
click at [883, 414] on div "Audio Recognition by Remix/Sample 66 Cover Song 5 All results require review/li…" at bounding box center [599, 382] width 1199 height 765
click at [59, 25] on span "button" at bounding box center [61, 23] width 9 height 9
click at [26, 68] on span at bounding box center [21, 63] width 12 height 9
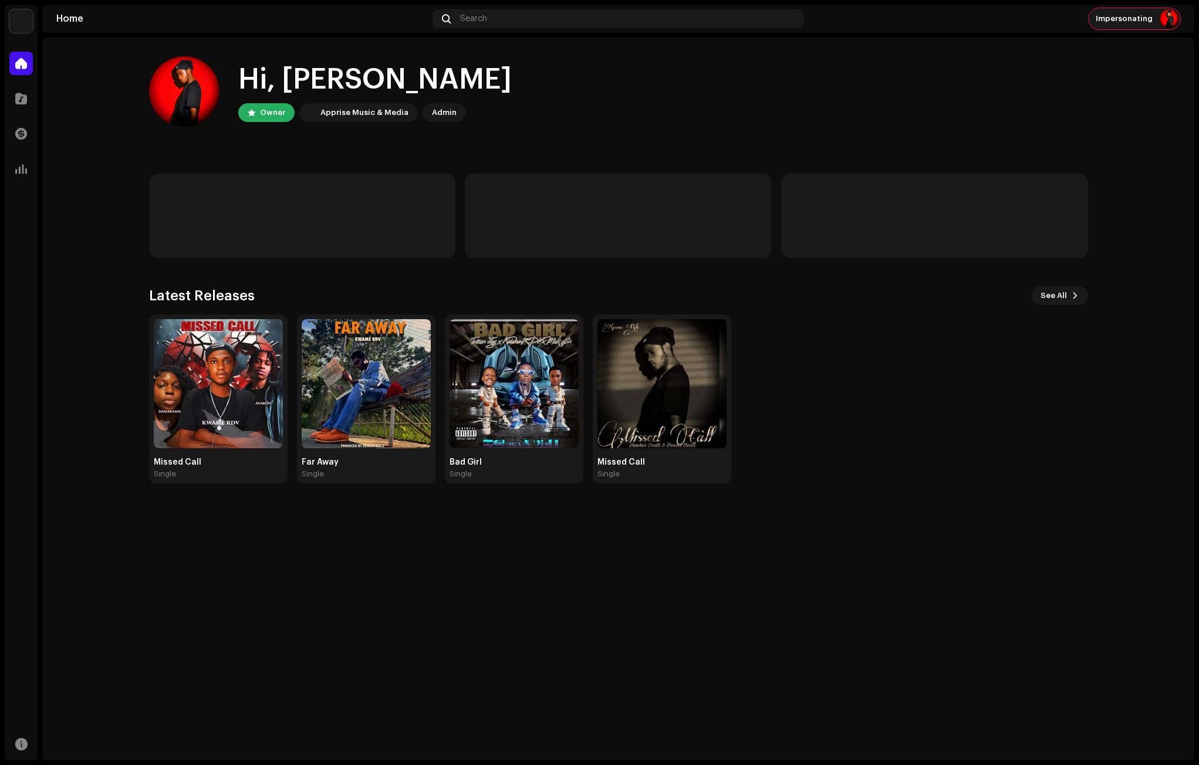
click at [1142, 8] on div "Impersonating" at bounding box center [1134, 18] width 92 height 21
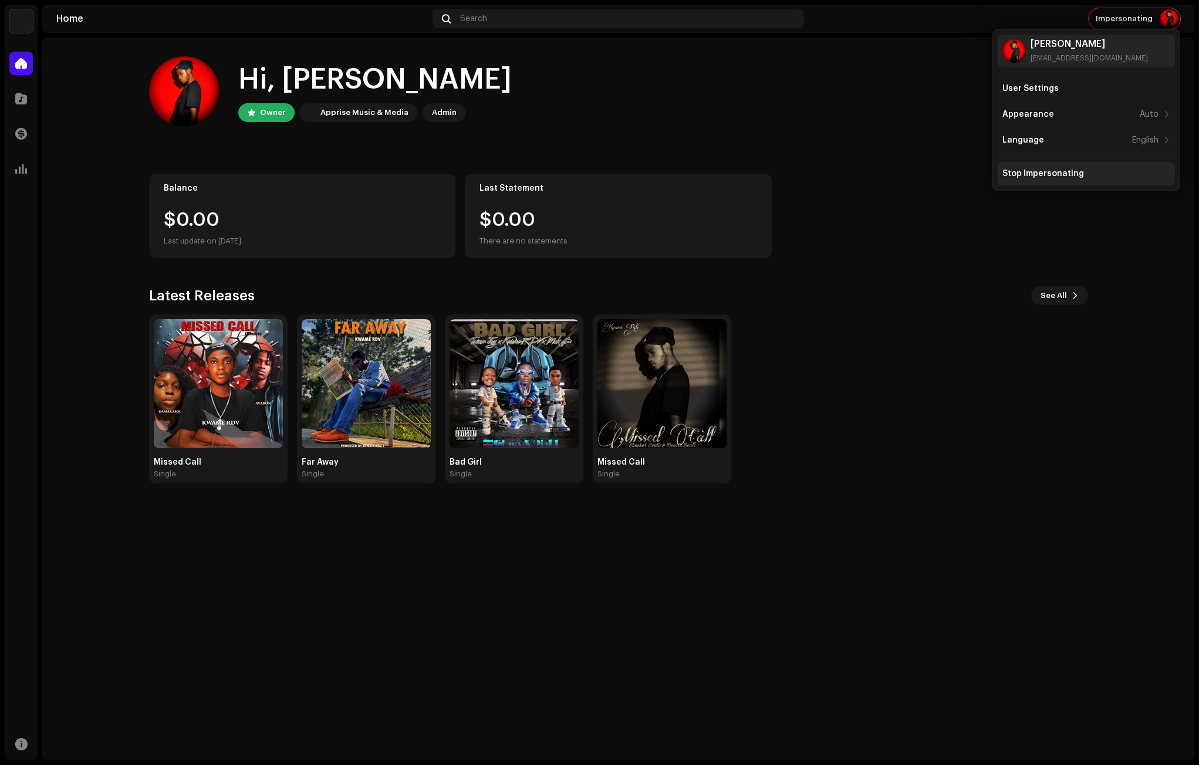
click at [1037, 175] on div "Stop Impersonating" at bounding box center [1043, 173] width 82 height 9
